Goal: Navigation & Orientation: Find specific page/section

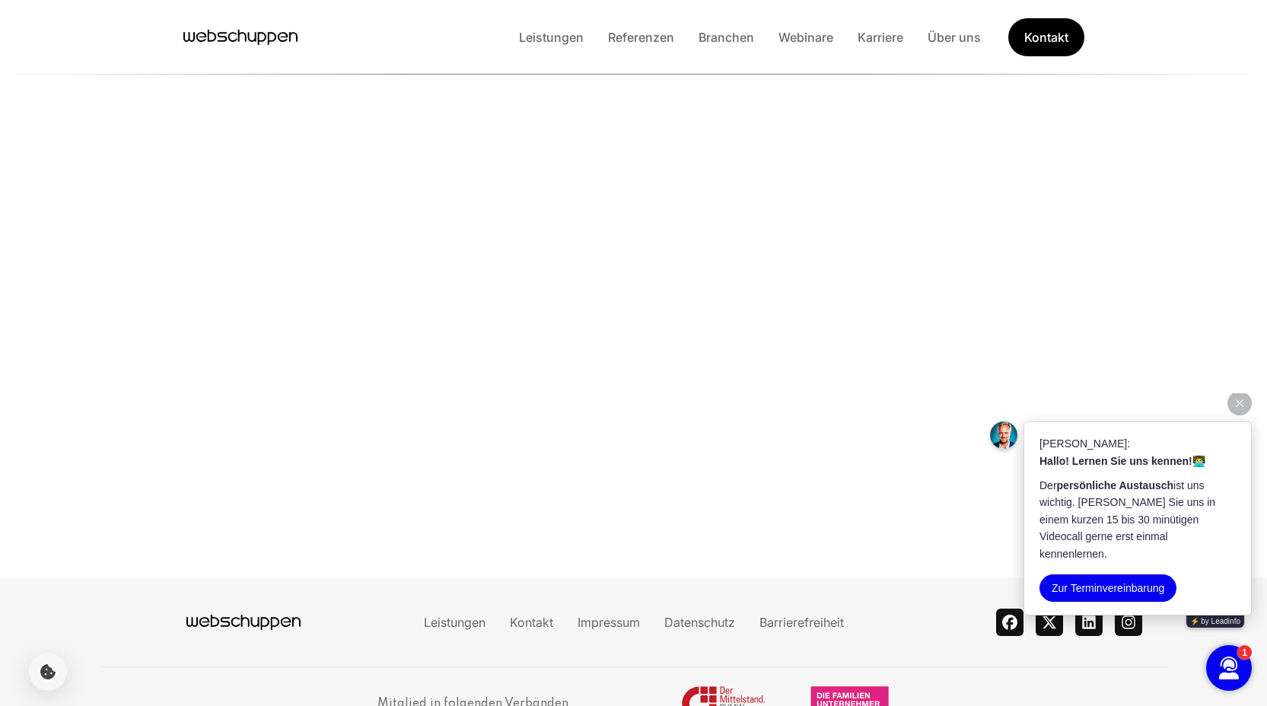
scroll to position [3588, 0]
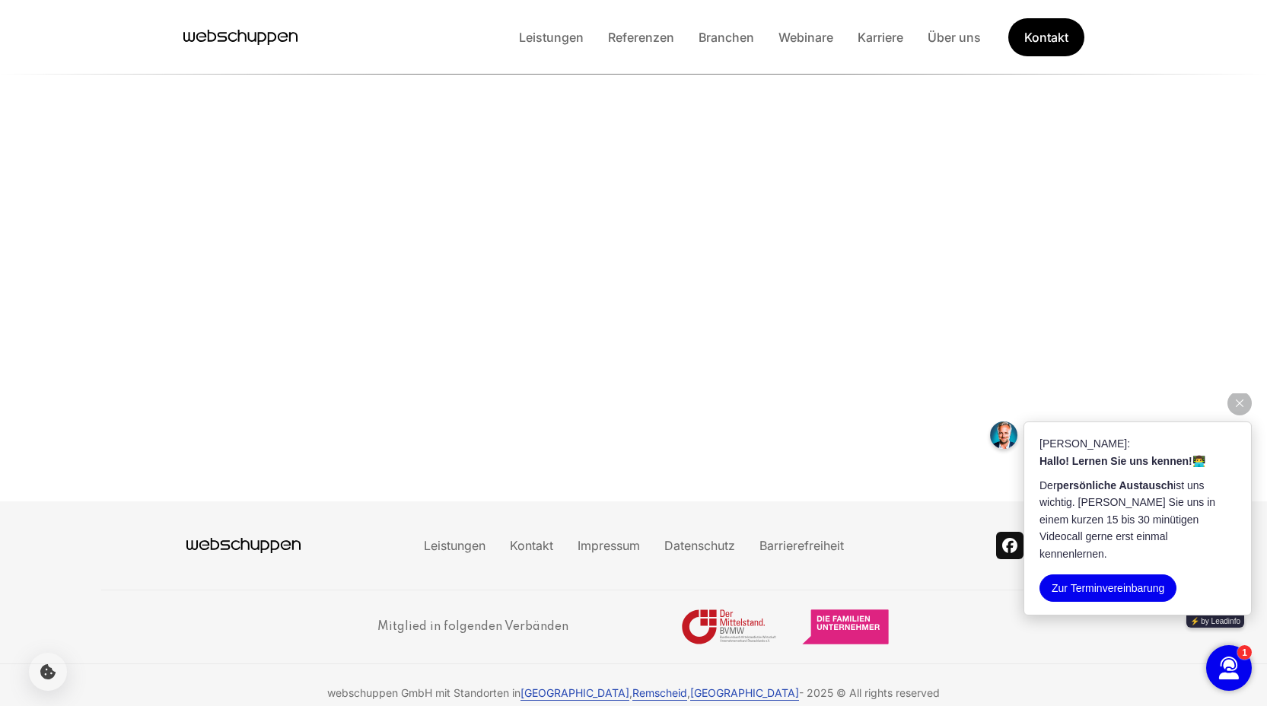
click at [1167, 188] on section "Lernen Sie uns kennen Der persönliche Austausch ist uns wichtig. [PERSON_NAME] …" at bounding box center [633, 101] width 1267 height 799
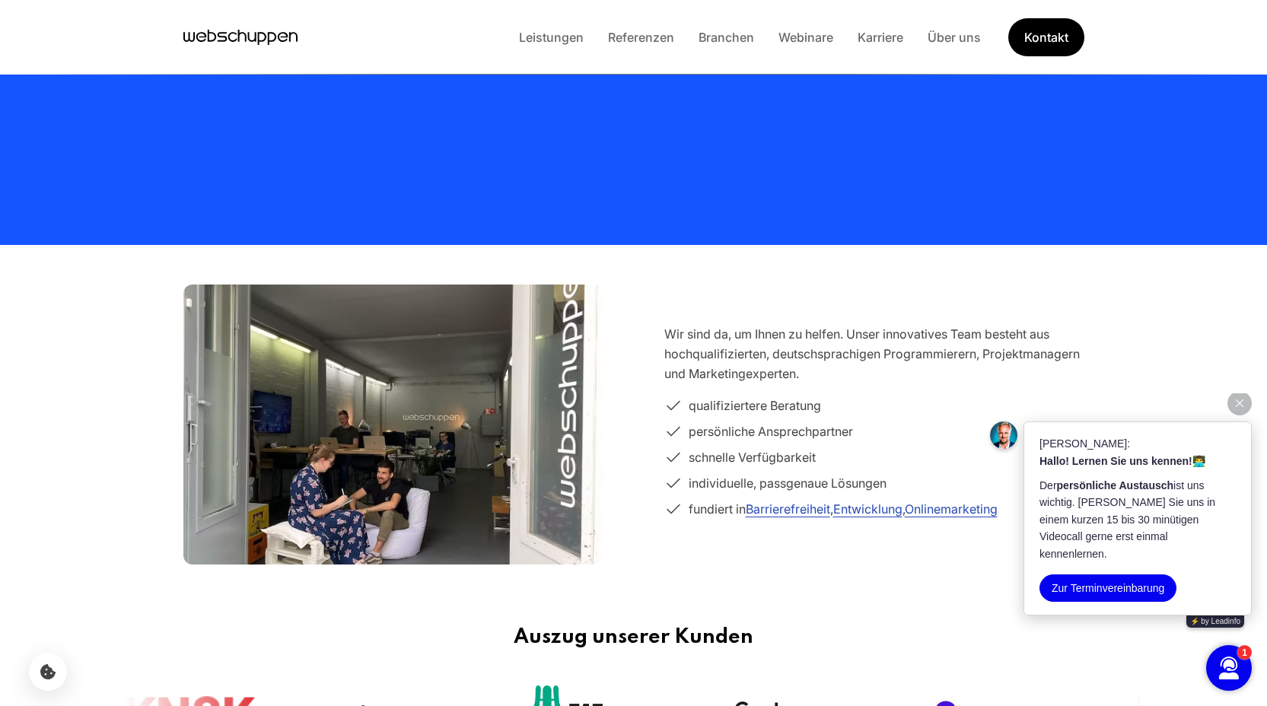
scroll to position [0, 0]
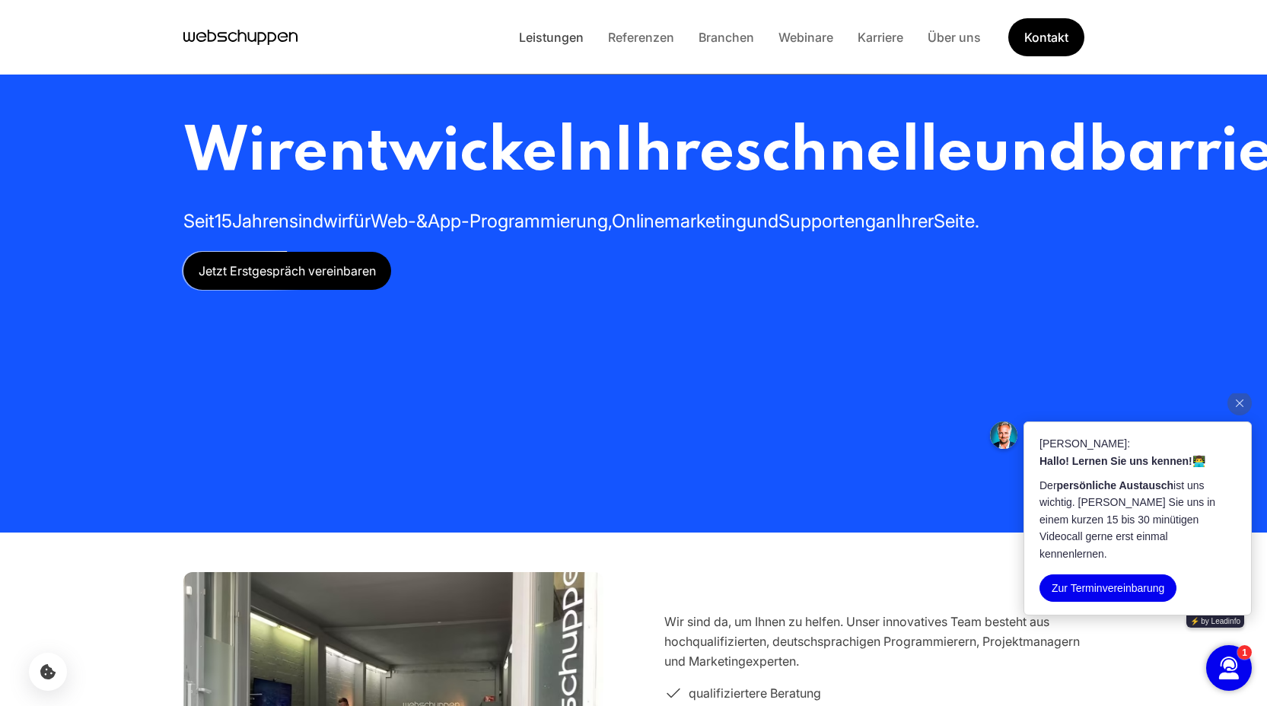
click at [539, 39] on link "Leistungen" at bounding box center [551, 37] width 89 height 15
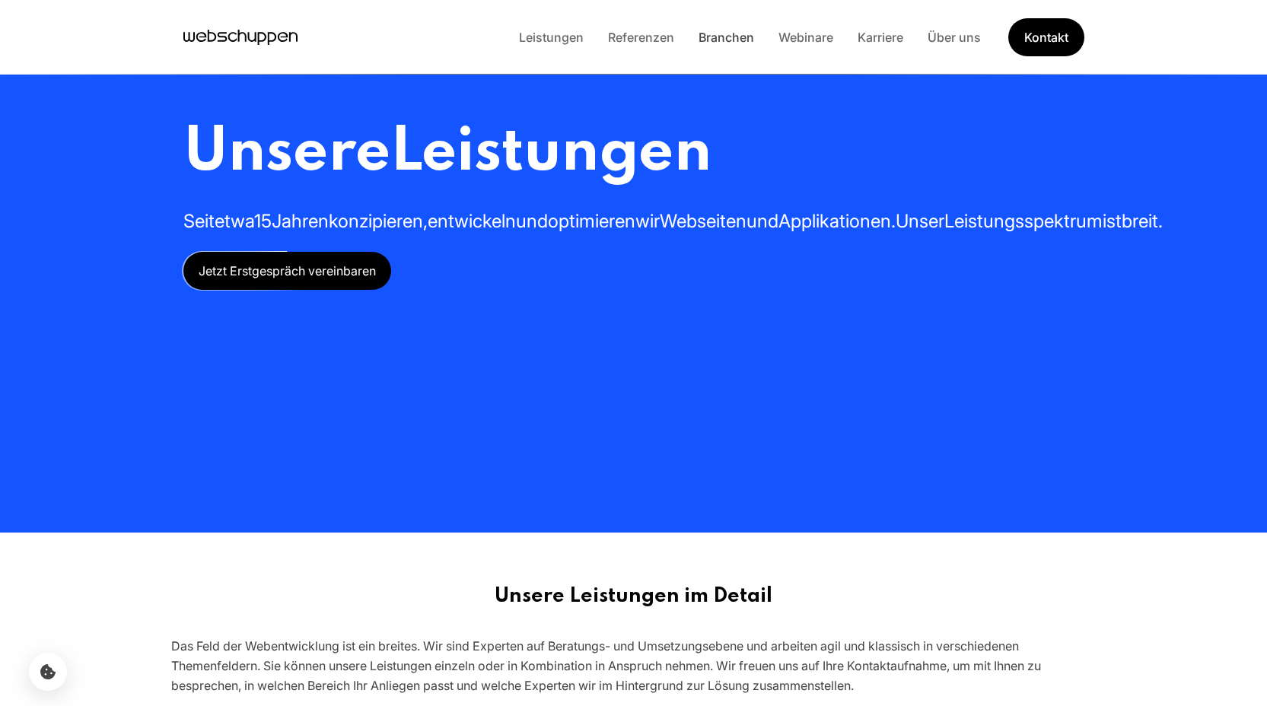
click at [712, 38] on link "Branchen" at bounding box center [726, 37] width 80 height 15
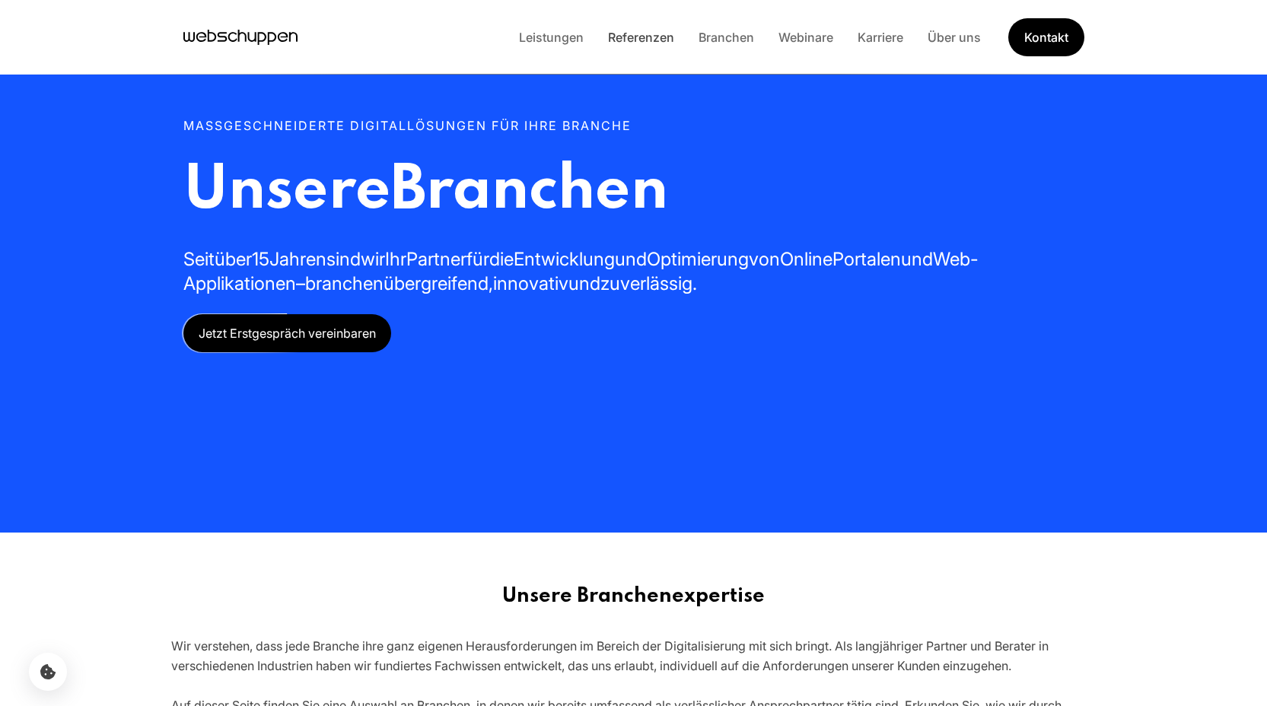
click at [648, 35] on link "Referenzen" at bounding box center [641, 37] width 91 height 15
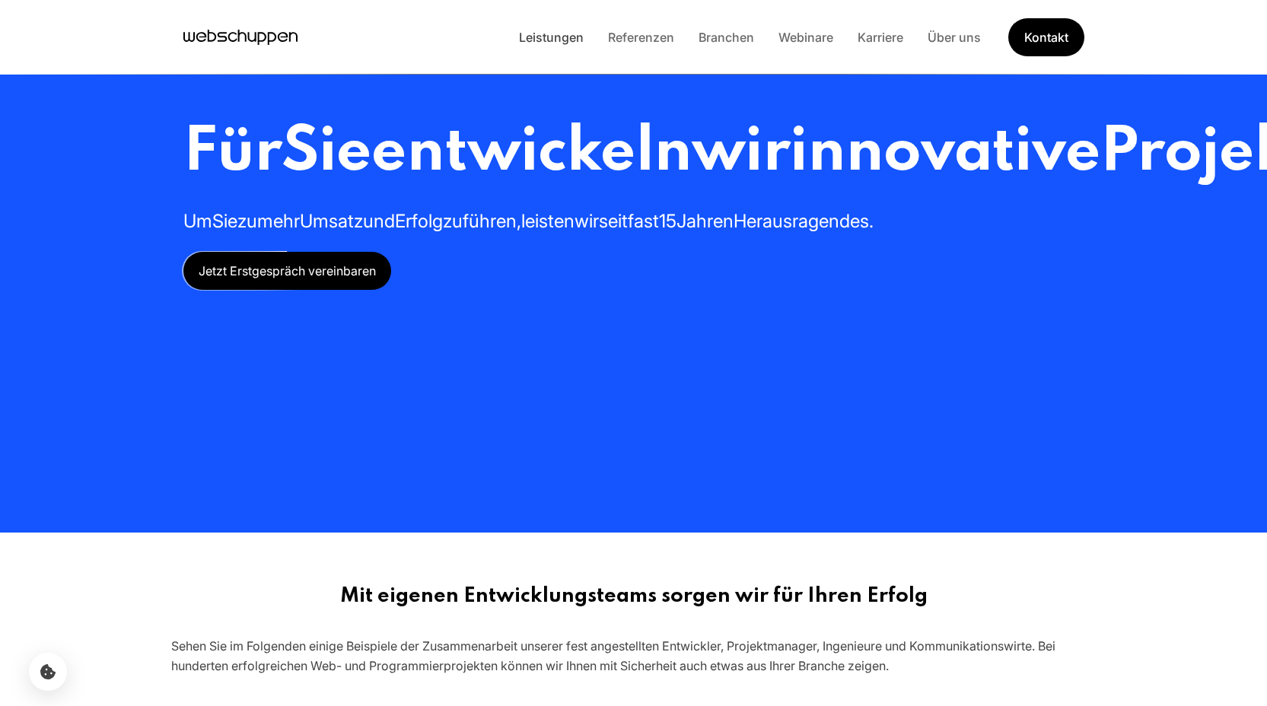
click at [568, 38] on link "Leistungen" at bounding box center [551, 37] width 89 height 15
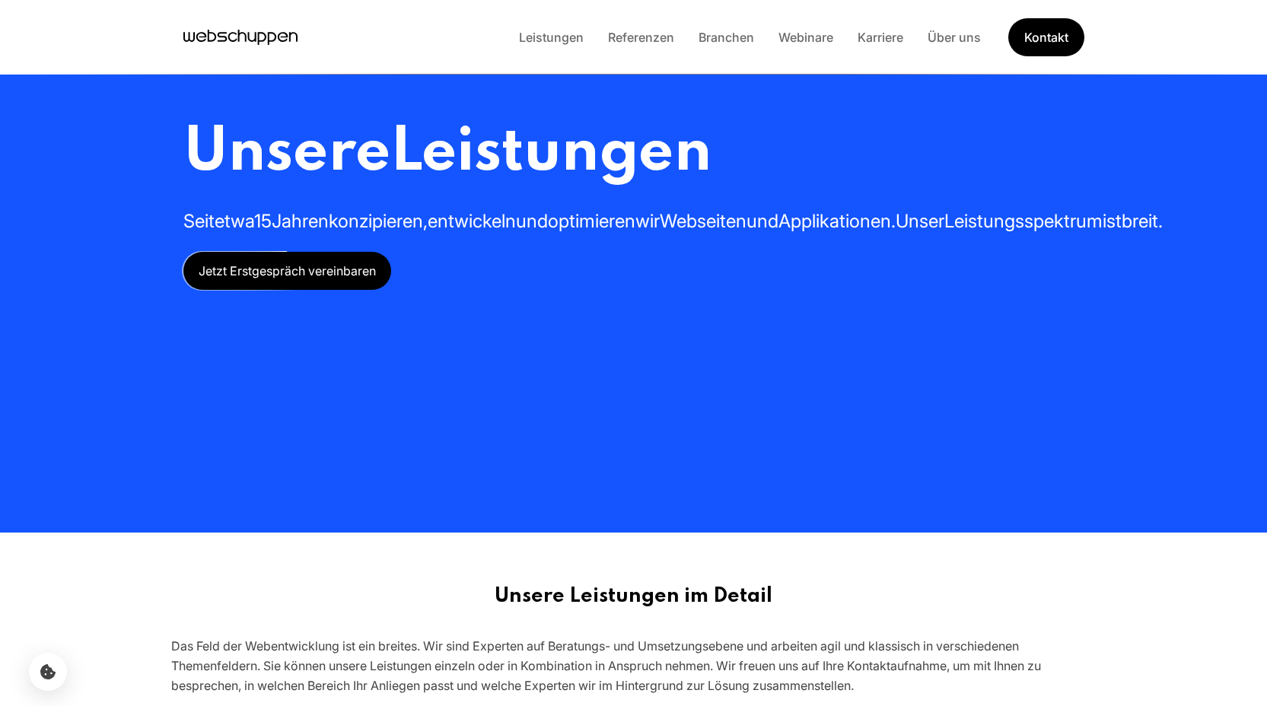
click at [274, 41] on icon "Hauptseite besuchen" at bounding box center [240, 37] width 114 height 23
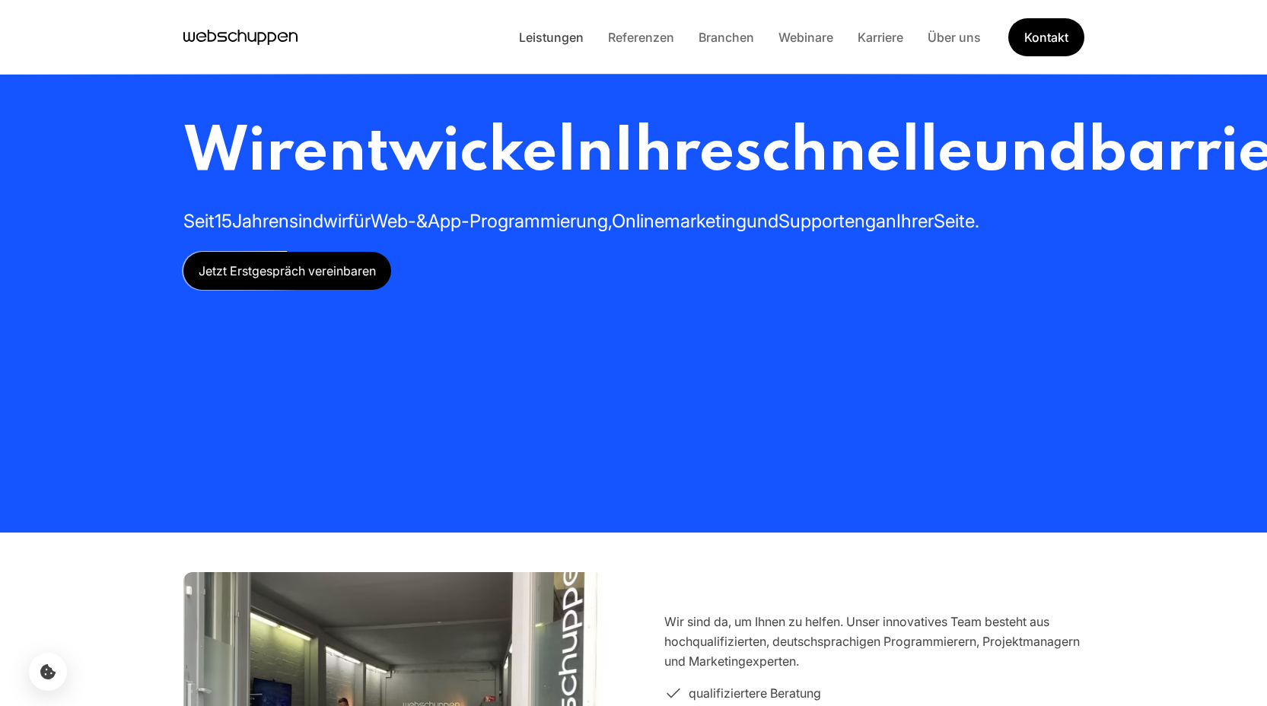
click at [574, 40] on link "Leistungen" at bounding box center [551, 37] width 89 height 15
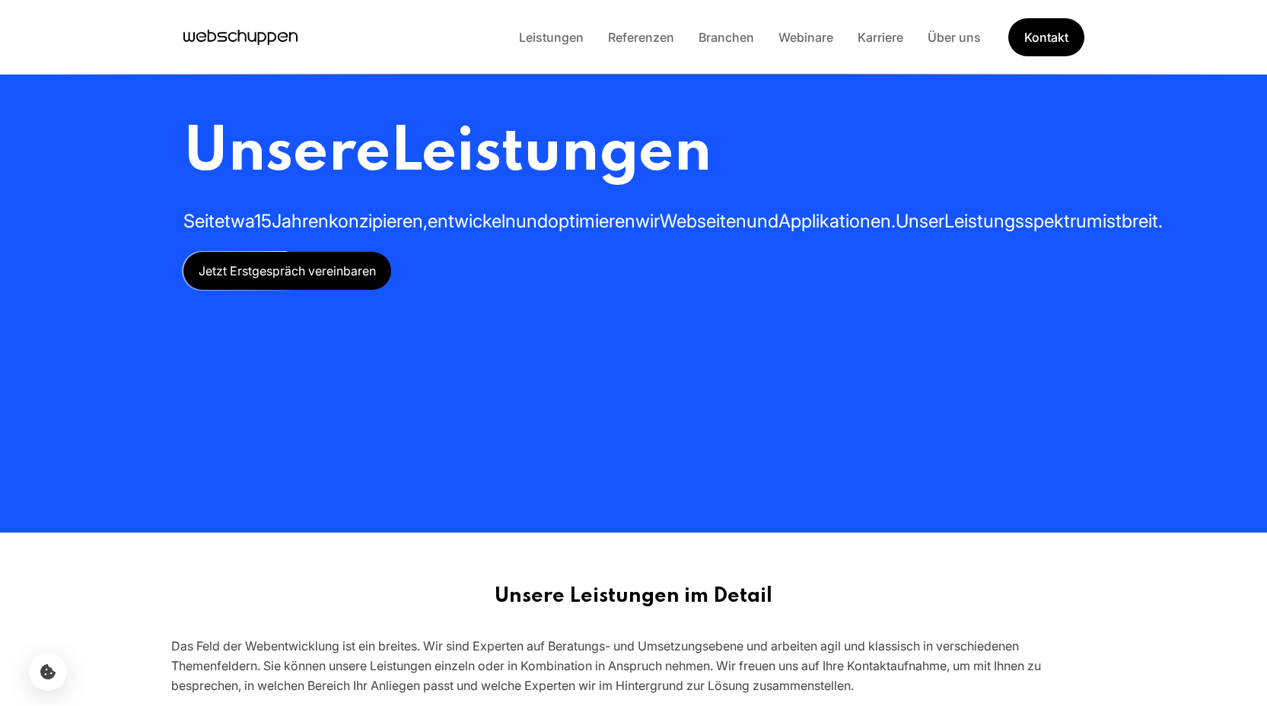
click at [250, 30] on icon "Hauptseite besuchen" at bounding box center [240, 37] width 114 height 23
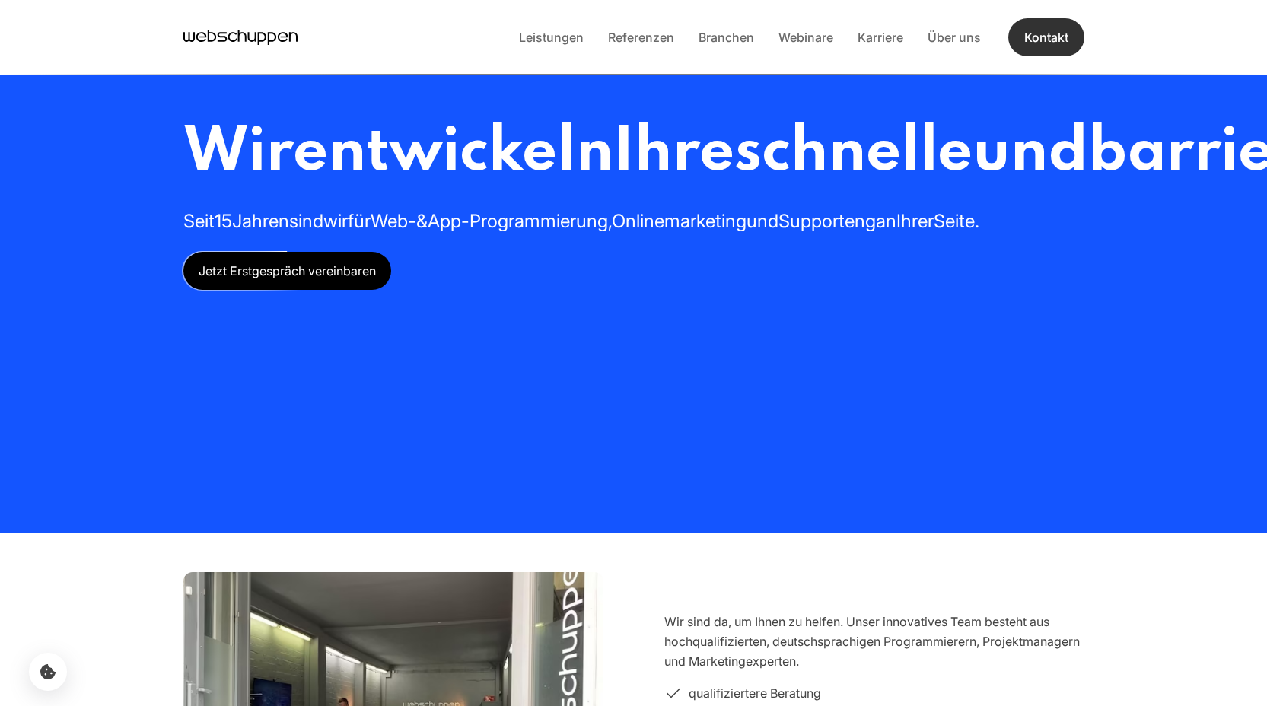
click at [1074, 37] on link "Kontakt" at bounding box center [1046, 37] width 76 height 38
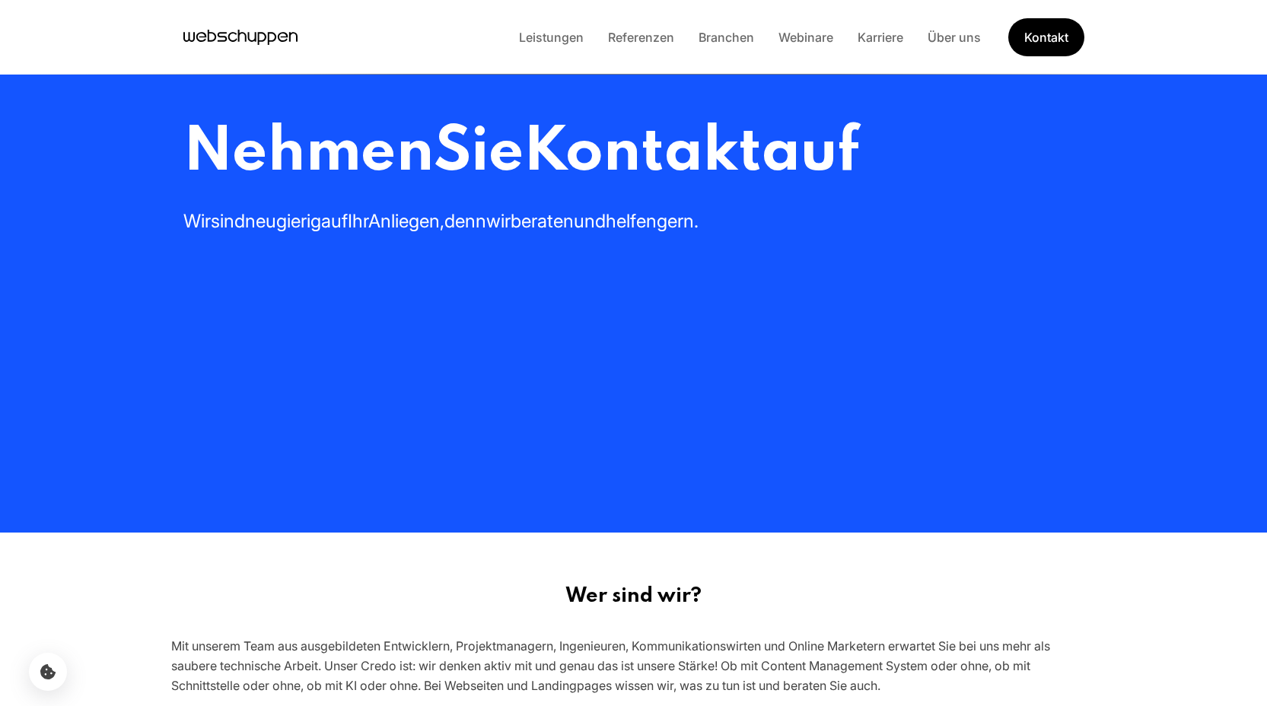
click at [238, 33] on icon "Hauptseite besuchen" at bounding box center [241, 36] width 8 height 12
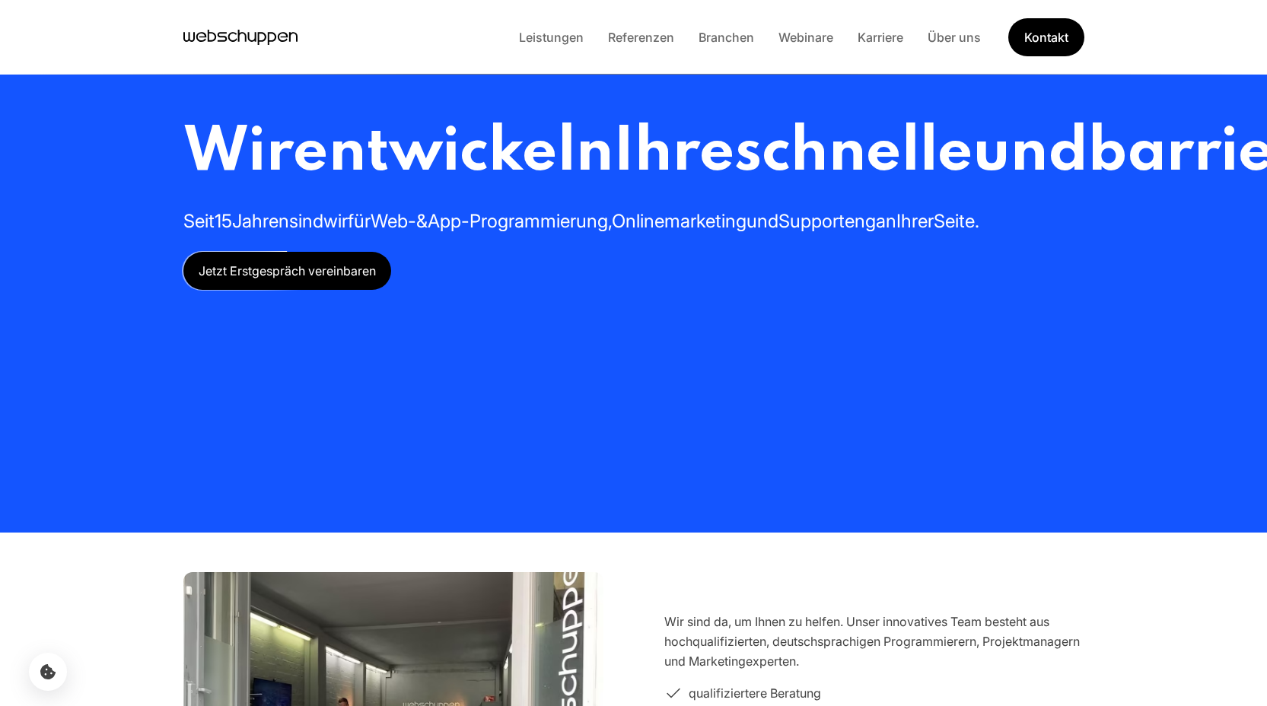
click at [247, 40] on icon "Hauptseite besuchen" at bounding box center [240, 37] width 114 height 23
